Goal: Information Seeking & Learning: Learn about a topic

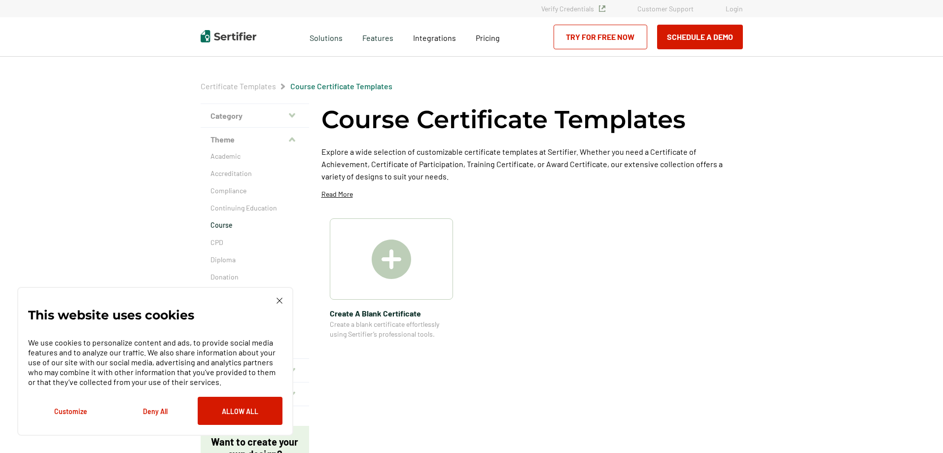
click at [235, 38] on img at bounding box center [229, 36] width 56 height 12
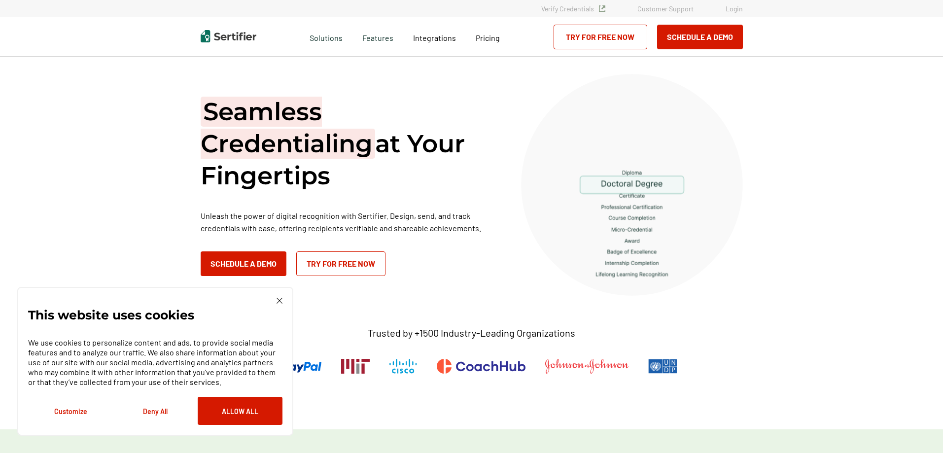
click at [340, 220] on p "Unleash the power of digital recognition with Sertifier. Design, send, and trac…" at bounding box center [349, 222] width 296 height 25
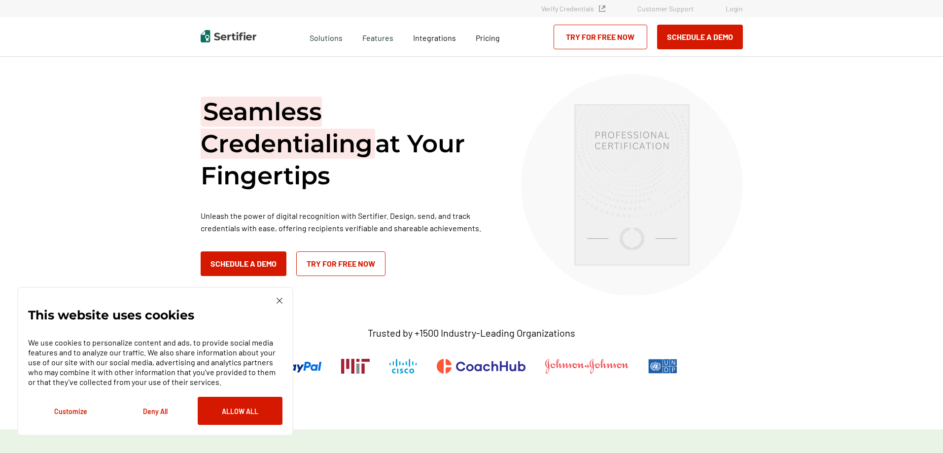
click at [283, 300] on div "This website uses cookies We use cookies to personalize content and ads, to pro…" at bounding box center [155, 361] width 276 height 149
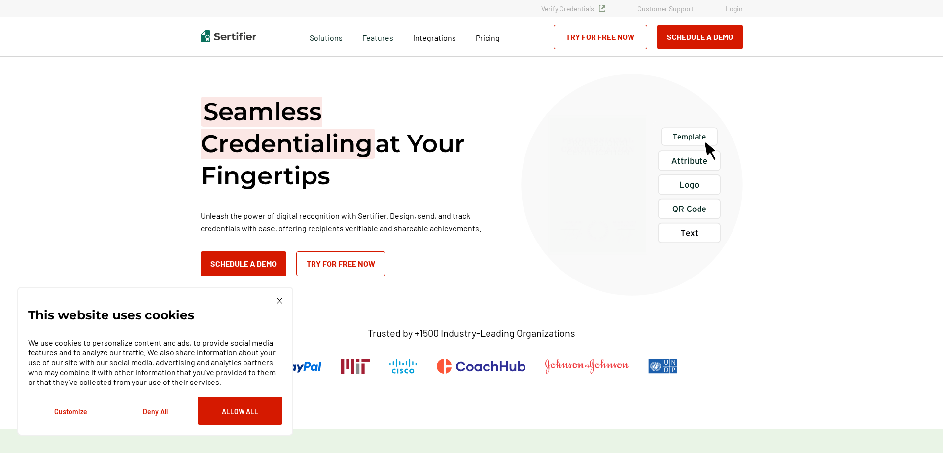
click at [282, 302] on div "This website uses cookies We use cookies to personalize content and ads, to pro…" at bounding box center [155, 361] width 276 height 149
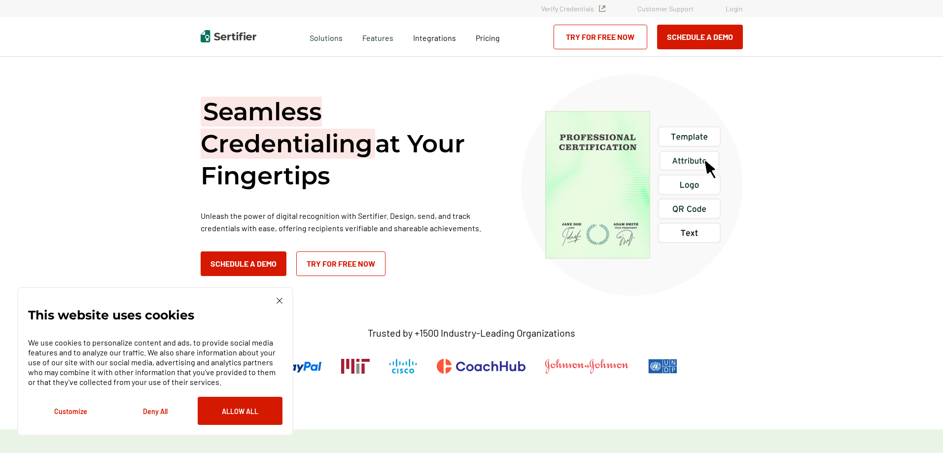
click at [280, 301] on img at bounding box center [280, 301] width 6 height 6
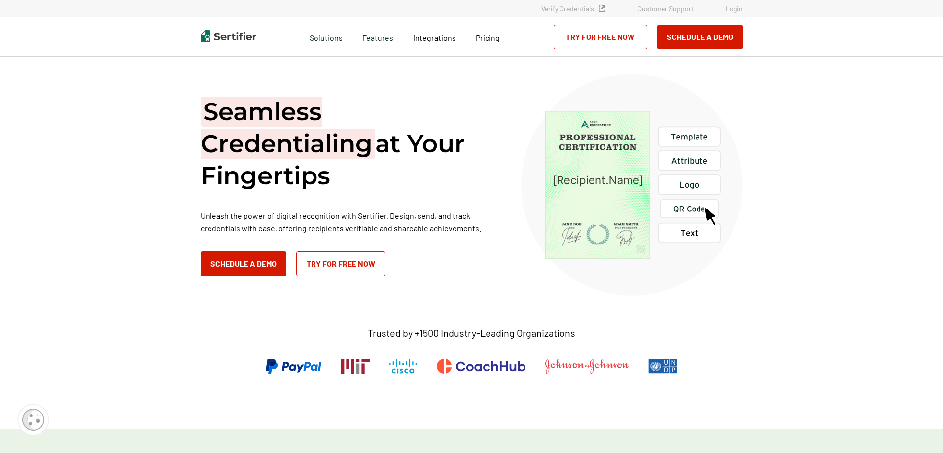
click at [293, 210] on p "Unleash the power of digital recognition with Sertifier. Design, send, and trac…" at bounding box center [349, 222] width 296 height 25
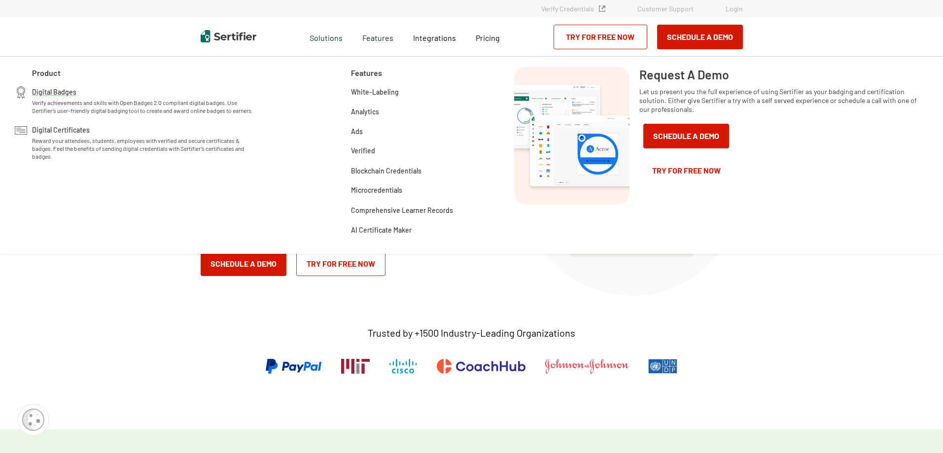
click at [138, 105] on span "Verify achievements and skills with Open Badges 2.0 compliant digital badges. U…" at bounding box center [144, 107] width 225 height 16
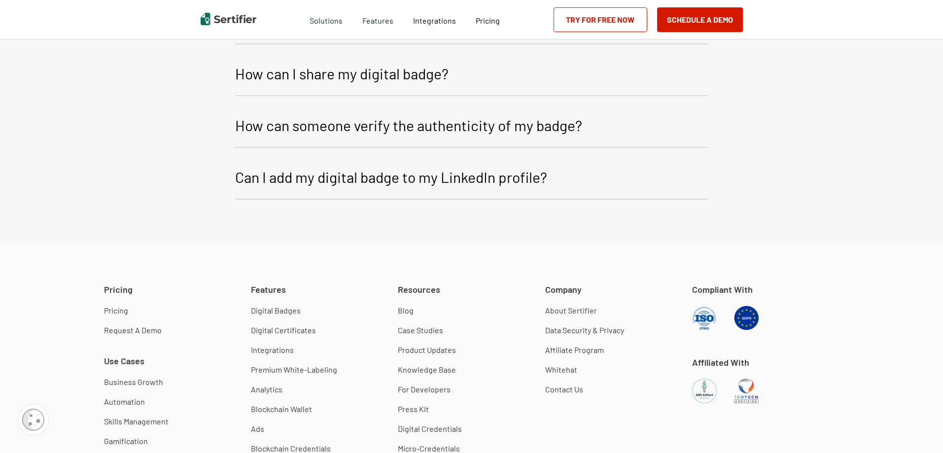
scroll to position [3983, 0]
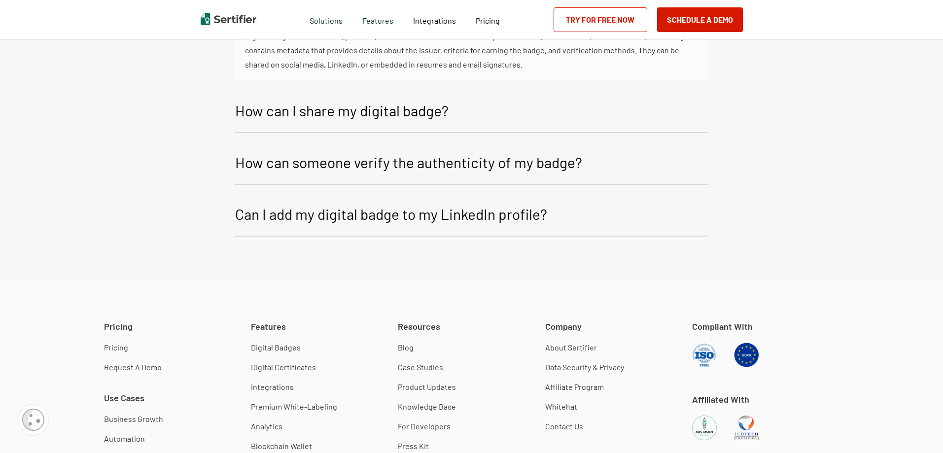
click at [296, 122] on p "How can I share my digital badge?" at bounding box center [341, 111] width 213 height 24
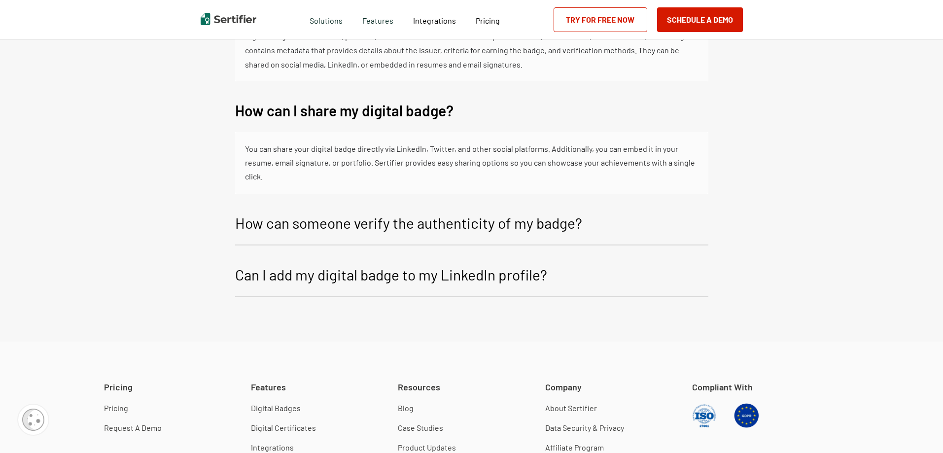
click at [120, 243] on div "FAQ What are digital badges, and how do they work? Digital badges are verifiabl…" at bounding box center [471, 115] width 943 height 454
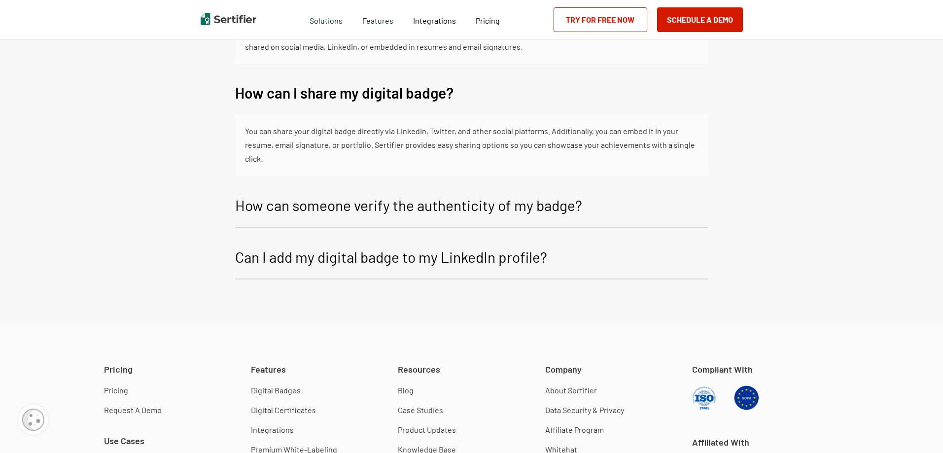
scroll to position [4003, 0]
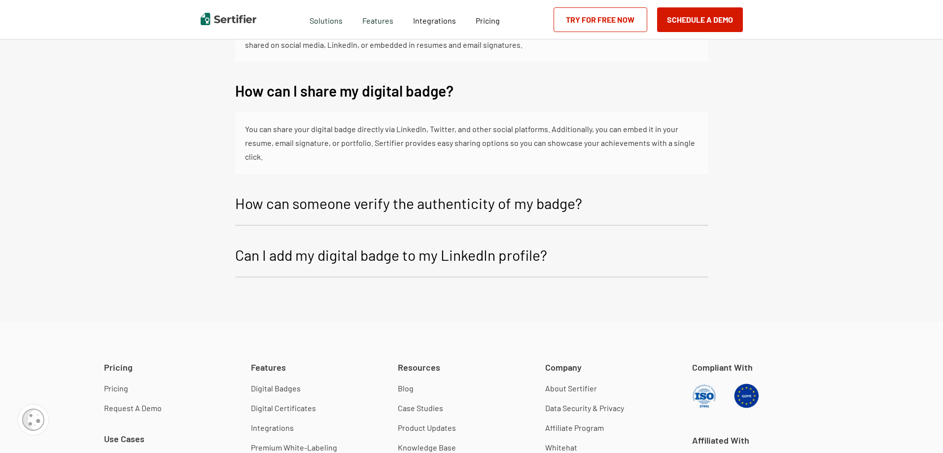
click at [268, 215] on p "How can someone verify the authenticity of my badge?" at bounding box center [408, 203] width 347 height 24
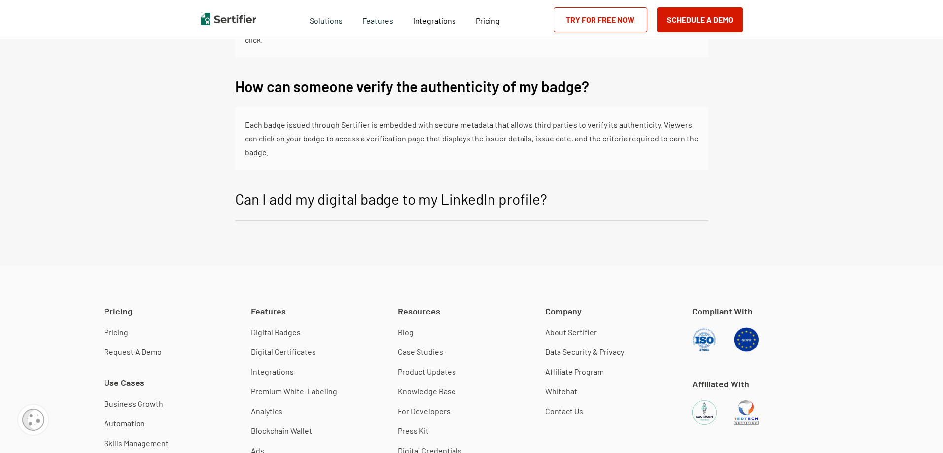
scroll to position [4121, 0]
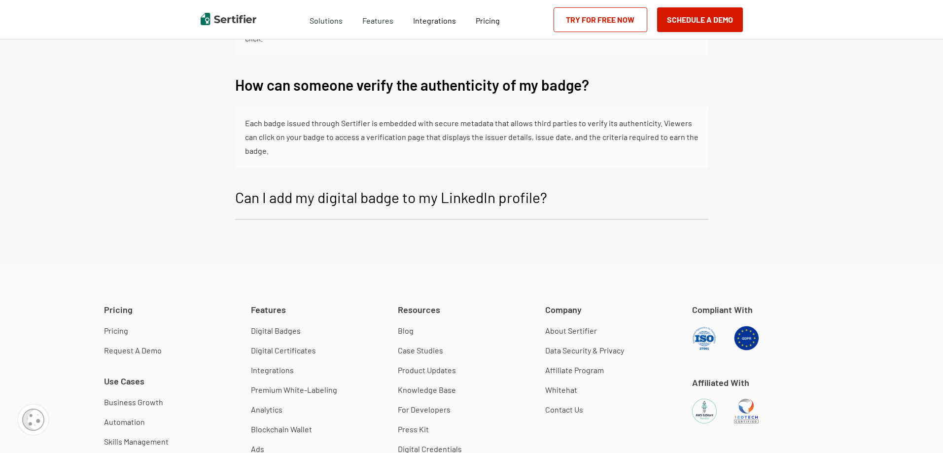
click at [473, 209] on p "Can I add my digital badge to my LinkedIn profile?" at bounding box center [391, 197] width 312 height 24
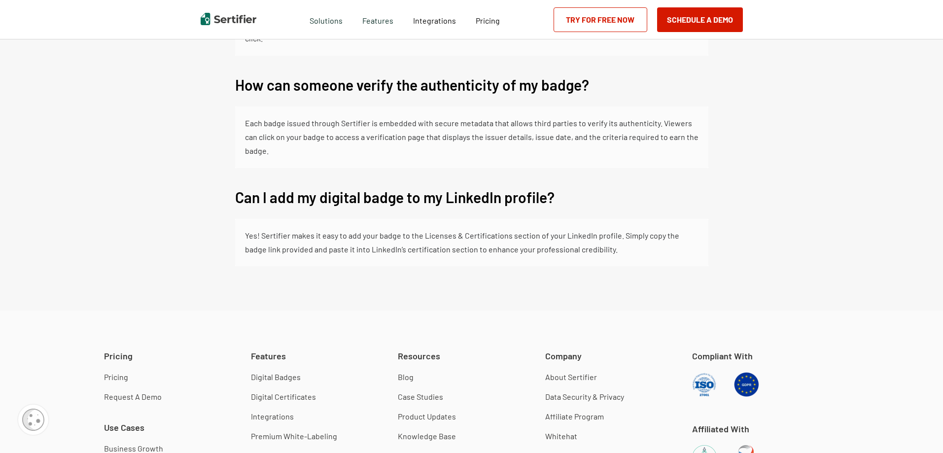
click at [133, 302] on div "FAQ What are digital badges, and how do they work? Digital badges are verifiabl…" at bounding box center [471, 30] width 943 height 560
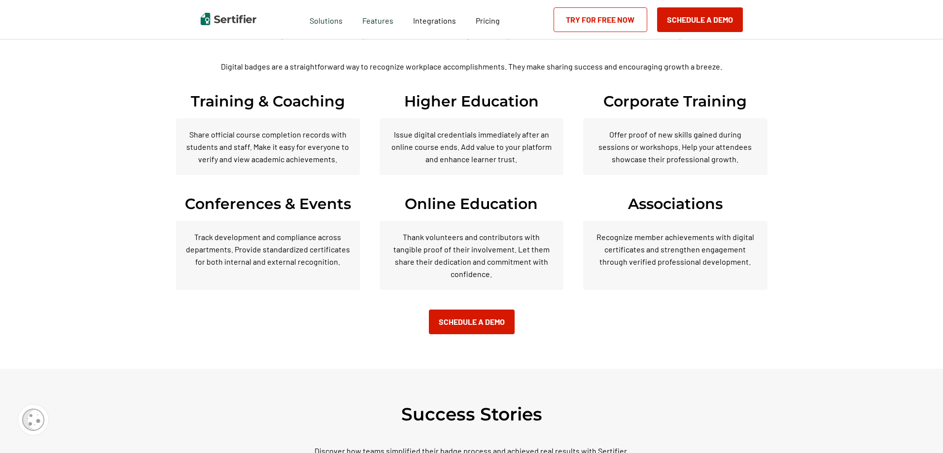
scroll to position [2504, 0]
